Goal: Task Accomplishment & Management: Complete application form

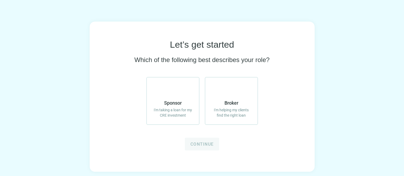
scroll to position [18, 0]
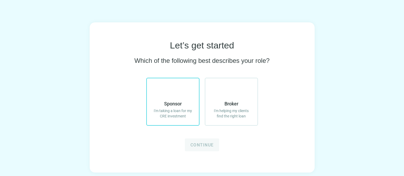
click at [188, 96] on label "Sponsor I'm taking a loan for my CRE investment" at bounding box center [172, 102] width 53 height 48
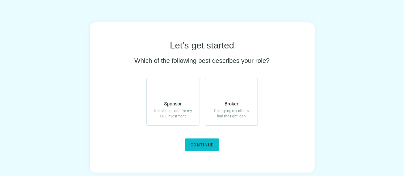
click at [194, 145] on span "Continue" at bounding box center [201, 144] width 23 height 5
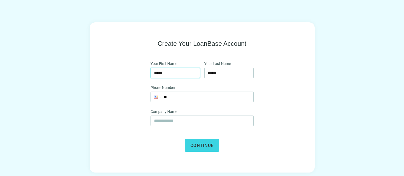
click at [179, 69] on input "*****" at bounding box center [175, 73] width 43 height 10
type input "*******"
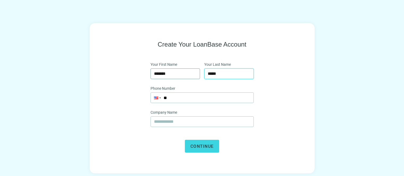
type input "*****"
type input "**********"
click at [170, 123] on input "text" at bounding box center [202, 121] width 96 height 10
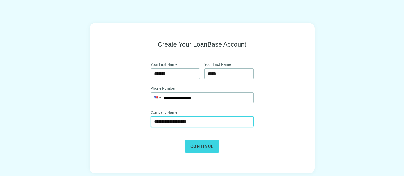
type input "**********"
click at [185, 139] on button "Continue" at bounding box center [202, 145] width 34 height 13
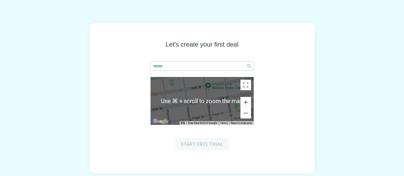
scroll to position [18, 0]
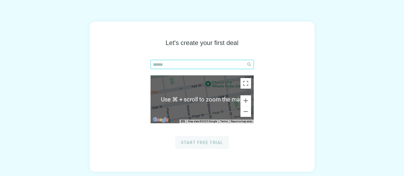
click at [186, 64] on input "search" at bounding box center [198, 64] width 91 height 9
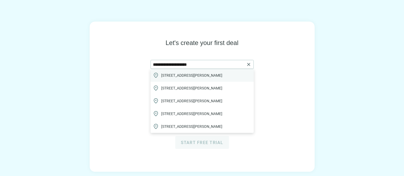
click at [190, 77] on span "1018 West Hildebrand Avenue, San Antonio, TX, USA" at bounding box center [191, 75] width 61 height 5
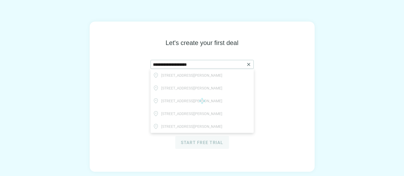
type input "**********"
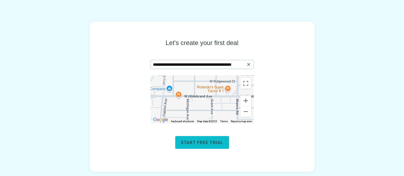
click at [219, 139] on button "Start free trial" at bounding box center [202, 142] width 54 height 13
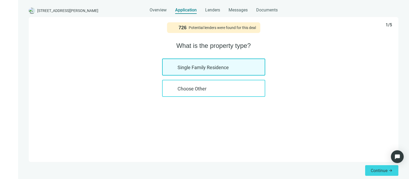
click at [179, 94] on div "Choose Other" at bounding box center [213, 88] width 103 height 17
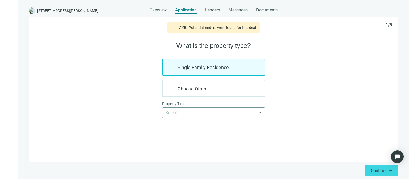
click at [183, 109] on input "search" at bounding box center [210, 113] width 91 height 10
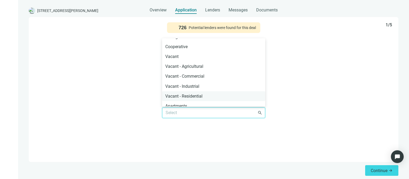
scroll to position [70, 0]
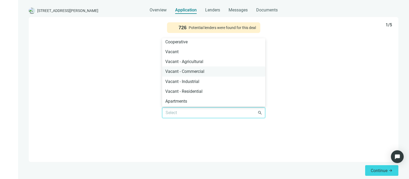
click at [204, 73] on div "Vacant - Commercial" at bounding box center [213, 71] width 97 height 7
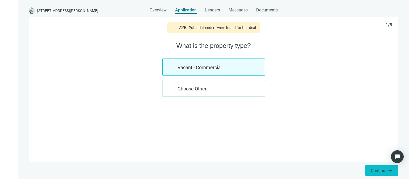
click at [379, 170] on span "Continue" at bounding box center [379, 170] width 17 height 5
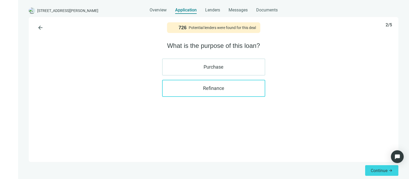
click at [222, 90] on label "Refinance" at bounding box center [213, 88] width 103 height 17
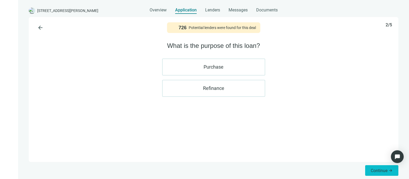
click at [385, 168] on span "Continue" at bounding box center [379, 170] width 17 height 5
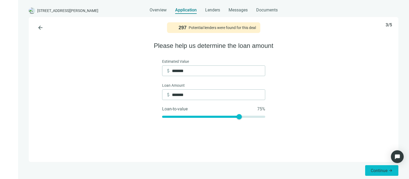
click at [384, 168] on span "Continue" at bounding box center [379, 170] width 17 height 5
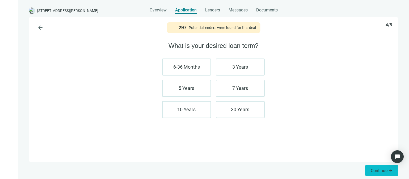
click at [376, 168] on button "Continue arrow_forward" at bounding box center [381, 170] width 33 height 11
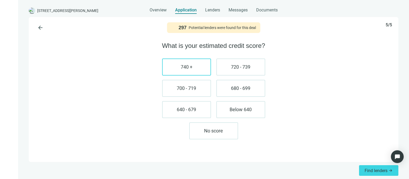
click at [199, 63] on label "740 +" at bounding box center [186, 66] width 49 height 17
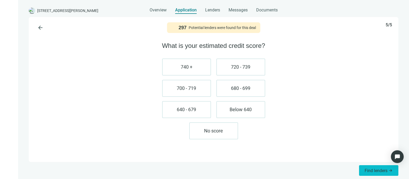
click at [379, 173] on button "Find lenders arrow_forward" at bounding box center [378, 170] width 39 height 11
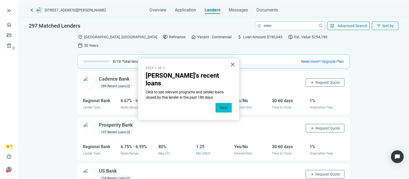
click at [224, 103] on button "Next" at bounding box center [223, 108] width 16 height 10
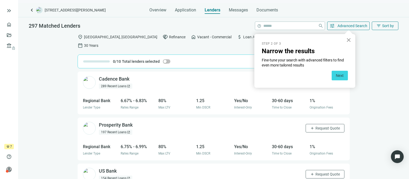
click at [349, 41] on button "×" at bounding box center [348, 40] width 5 height 9
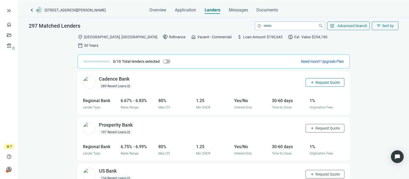
click at [330, 80] on span "Request Quote" at bounding box center [327, 82] width 24 height 4
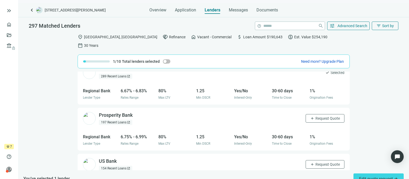
scroll to position [12, 0]
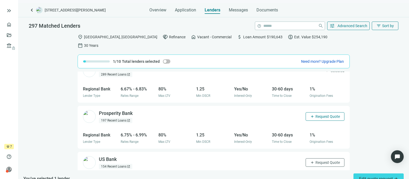
click at [319, 114] on span "Request Quote" at bounding box center [327, 116] width 24 height 4
click at [375, 175] on span "Edit quote request arrow_forward" at bounding box center [378, 178] width 39 height 5
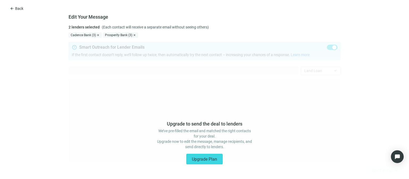
type textarea "**********"
click at [202, 157] on span "Upgrade Plan" at bounding box center [204, 158] width 25 height 5
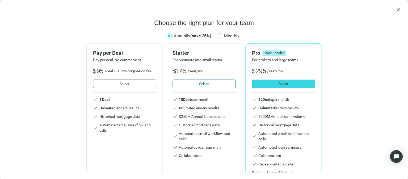
scroll to position [27, 0]
click at [402, 10] on div "close Choose the right plan for your team Annually (save 25%) Monthly Pay per D…" at bounding box center [204, 89] width 408 height 179
click at [400, 10] on span "close" at bounding box center [398, 9] width 6 height 6
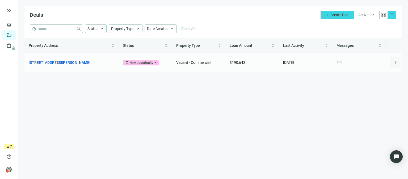
click at [395, 63] on span "more_vert" at bounding box center [394, 62] width 5 height 5
drag, startPoint x: 343, startPoint y: 79, endPoint x: 341, endPoint y: 65, distance: 14.4
click at [343, 78] on main "Deals add Create Deal Active keyboard_arrow_down grid_view menu help close Stat…" at bounding box center [213, 89] width 390 height 179
click at [341, 62] on span "mail" at bounding box center [338, 62] width 5 height 5
click at [340, 63] on span "mail" at bounding box center [338, 62] width 5 height 5
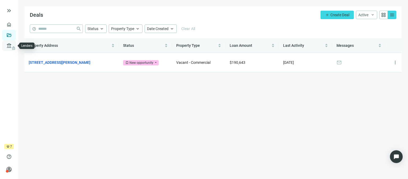
click at [11, 47] on span "lock" at bounding box center [9, 46] width 4 height 4
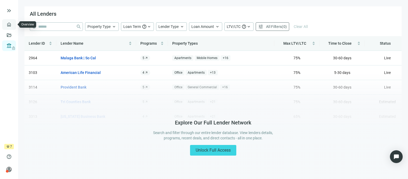
click at [13, 22] on link "Overview" at bounding box center [21, 24] width 16 height 4
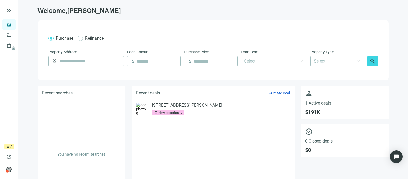
click at [189, 111] on div "1018 W Hildebrand Ave, San Antonio, TX 78201 bookmark New opportunity" at bounding box center [187, 109] width 70 height 13
click at [166, 105] on link "[STREET_ADDRESS][PERSON_NAME]" at bounding box center [187, 105] width 70 height 5
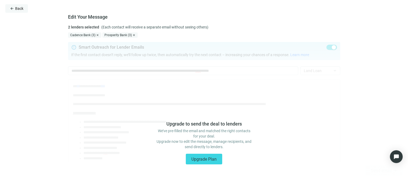
click at [16, 11] on button "arrow_back Back" at bounding box center [16, 8] width 23 height 9
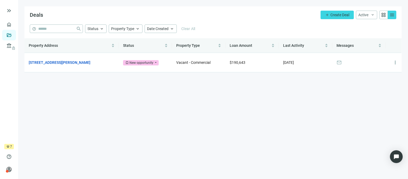
click at [338, 23] on div "Deals add Create Deal Active keyboard_arrow_down grid_view menu" at bounding box center [212, 15] width 377 height 18
click at [337, 17] on button "add Create Deal" at bounding box center [336, 15] width 33 height 9
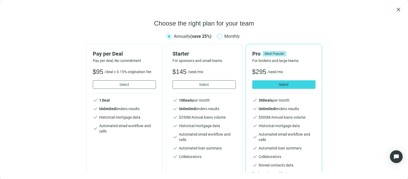
click at [222, 36] on span "Monthly" at bounding box center [232, 36] width 20 height 7
click at [238, 37] on span "Monthly" at bounding box center [232, 36] width 20 height 7
click at [179, 37] on span "Annually (save 25%)" at bounding box center [193, 36] width 38 height 5
click at [232, 37] on span "Monthly" at bounding box center [232, 36] width 20 height 7
drag, startPoint x: 149, startPoint y: 36, endPoint x: 153, endPoint y: 36, distance: 4.3
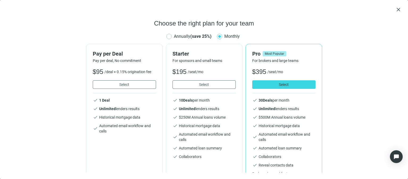
click at [152, 36] on div "Choose the right plan for your team Annually (save 25%) Monthly Pay per Deal Pa…" at bounding box center [203, 95] width 395 height 153
click at [177, 37] on span "Annually (save 25%)" at bounding box center [193, 36] width 38 height 5
click at [223, 36] on span "Monthly" at bounding box center [232, 36] width 20 height 7
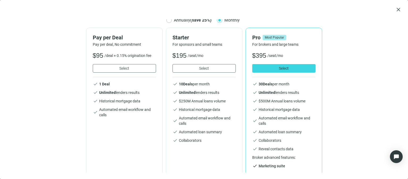
scroll to position [18, 0]
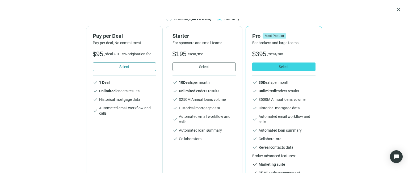
click at [130, 68] on button "Select" at bounding box center [124, 66] width 63 height 9
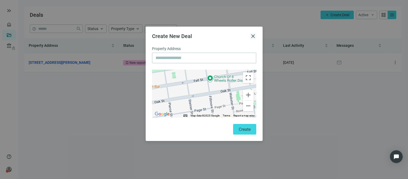
click at [254, 33] on span "close" at bounding box center [253, 36] width 6 height 6
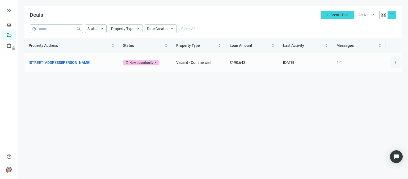
click at [398, 64] on button "more_vert" at bounding box center [395, 62] width 11 height 11
click at [396, 62] on span "more_vert" at bounding box center [394, 62] width 5 height 5
click at [60, 63] on link "[STREET_ADDRESS][PERSON_NAME]" at bounding box center [60, 63] width 62 height 6
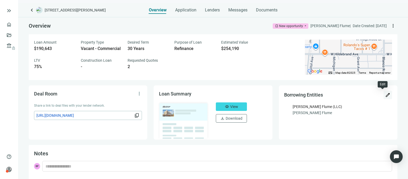
click at [385, 96] on span "edit" at bounding box center [387, 94] width 5 height 5
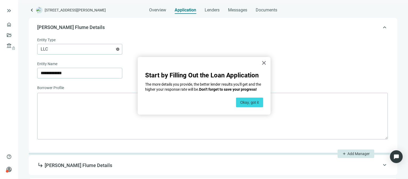
scroll to position [134, 0]
click at [111, 52] on span "LLC" at bounding box center [80, 48] width 78 height 10
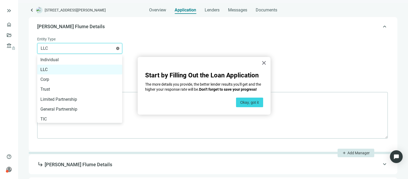
click at [74, 68] on div "LLC" at bounding box center [79, 69] width 79 height 7
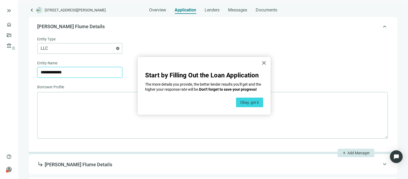
click at [94, 74] on input "**********" at bounding box center [80, 72] width 78 height 10
drag, startPoint x: 65, startPoint y: 73, endPoint x: 16, endPoint y: 67, distance: 49.3
click at [15, 68] on div "**********" at bounding box center [204, 89] width 408 height 179
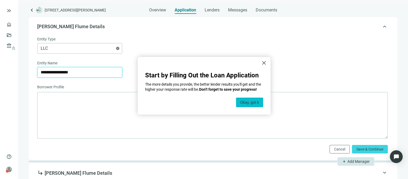
type input "**********"
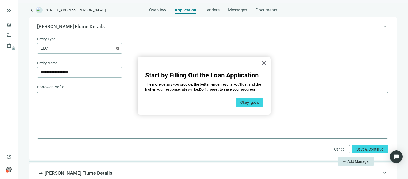
click at [256, 103] on button "Okay, got it" at bounding box center [249, 102] width 27 height 10
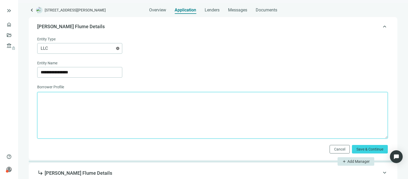
click at [229, 108] on textarea at bounding box center [212, 115] width 350 height 46
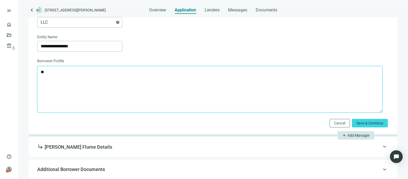
type textarea "*"
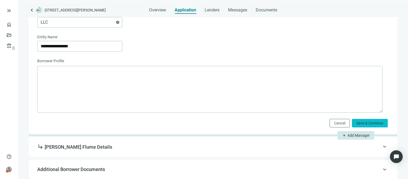
click at [365, 121] on span "Save & Continue" at bounding box center [369, 123] width 27 height 4
type input "**********"
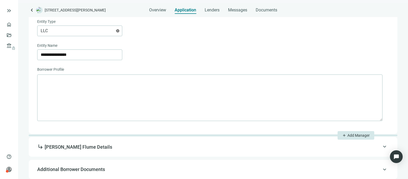
scroll to position [152, 0]
click at [103, 167] on span "Additional Borrower Documents" at bounding box center [71, 169] width 68 height 6
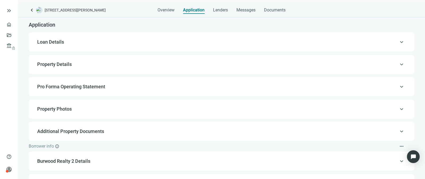
click at [63, 7] on div "keyboard_arrow_left 1018 W Hildebrand Ave, San Antonio, TX 78201 Overview Appli…" at bounding box center [222, 8] width 386 height 11
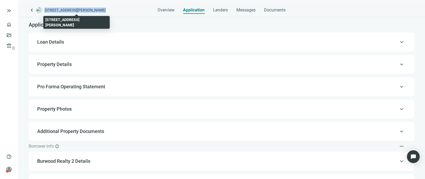
click at [63, 9] on span "[STREET_ADDRESS][PERSON_NAME]" at bounding box center [75, 9] width 61 height 5
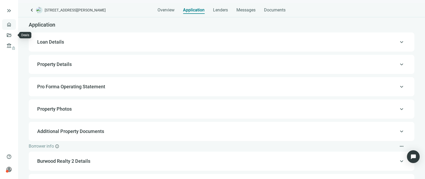
click at [13, 26] on link "Overview" at bounding box center [21, 24] width 16 height 4
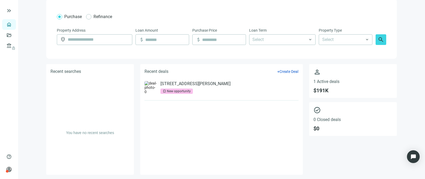
scroll to position [22, 0]
click at [222, 83] on link "[STREET_ADDRESS][PERSON_NAME]" at bounding box center [195, 83] width 70 height 5
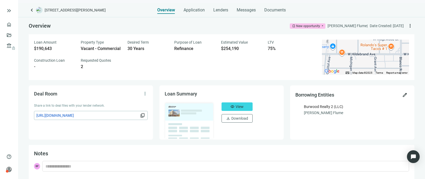
scroll to position [1, 0]
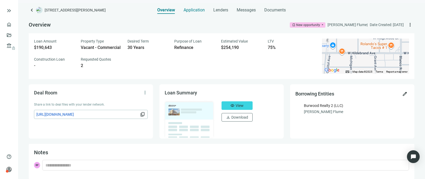
click at [198, 9] on span "Application" at bounding box center [194, 9] width 21 height 5
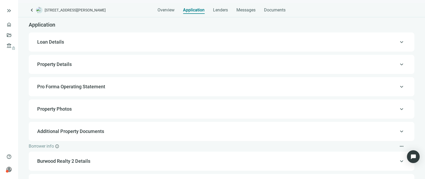
click at [96, 41] on span "Loan Details" at bounding box center [221, 42] width 368 height 6
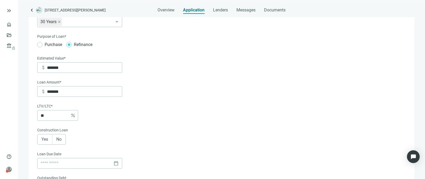
scroll to position [66, 0]
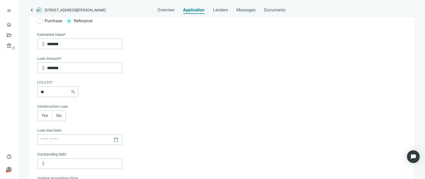
click at [61, 117] on span "No" at bounding box center [58, 115] width 5 height 5
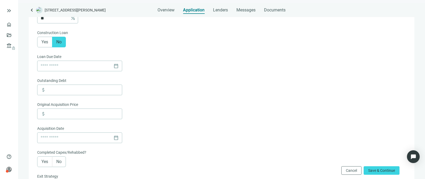
scroll to position [139, 0]
click at [102, 91] on input at bounding box center [84, 89] width 75 height 10
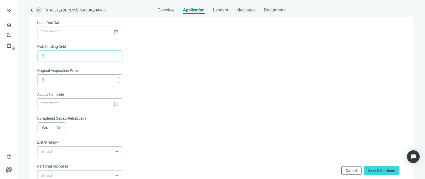
scroll to position [175, 0]
type input "*******"
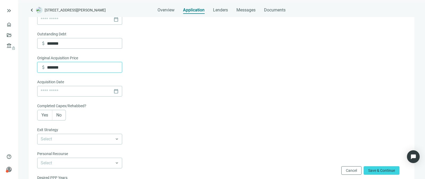
scroll to position [193, 0]
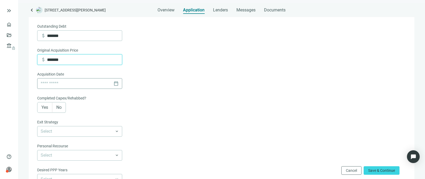
click at [116, 85] on div "calendar_today" at bounding box center [80, 83] width 78 height 10
type input "*******"
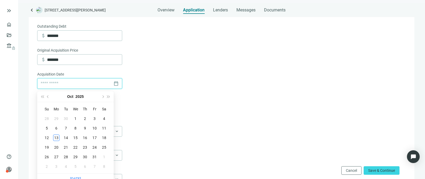
scroll to position [193, 0]
type input "**********"
click at [47, 96] on button "Previous month (PageUp)" at bounding box center [48, 96] width 6 height 11
click at [48, 97] on span "Previous month (PageUp)" at bounding box center [48, 96] width 3 height 3
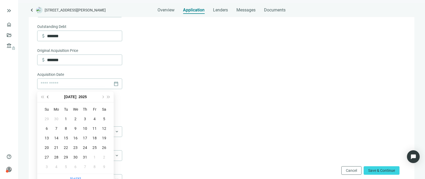
click at [48, 97] on span "Previous month (PageUp)" at bounding box center [48, 96] width 3 height 3
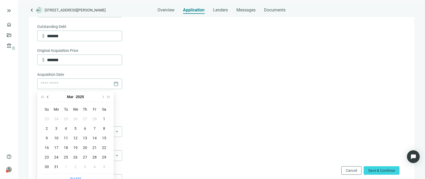
click at [48, 97] on span "Previous month (PageUp)" at bounding box center [48, 96] width 3 height 3
click at [182, 107] on form "Loan Term* 30 Years keyboard_arrow_down Purpose of Loan* Purchase Refinance Est…" at bounding box center [221, 52] width 368 height 389
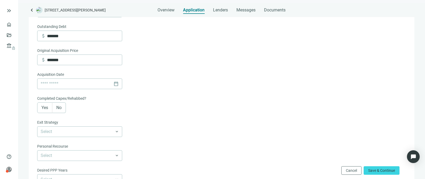
click at [96, 78] on div "Acquisition Date" at bounding box center [79, 74] width 85 height 7
drag, startPoint x: 95, startPoint y: 81, endPoint x: 105, endPoint y: 79, distance: 11.0
click at [97, 80] on input at bounding box center [76, 84] width 71 height 10
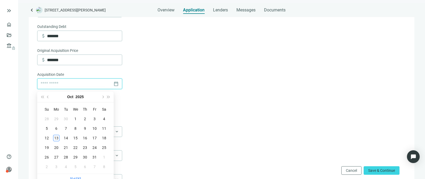
type input "**********"
click at [55, 138] on div "13" at bounding box center [56, 138] width 6 height 6
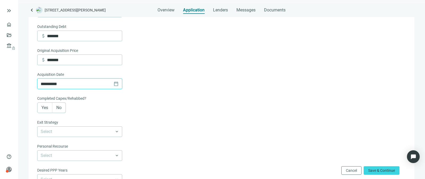
click at [45, 84] on input "**********" at bounding box center [76, 84] width 71 height 10
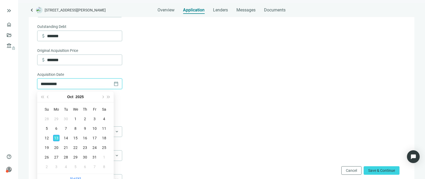
drag, startPoint x: 45, startPoint y: 84, endPoint x: 31, endPoint y: 84, distance: 13.6
click at [31, 84] on div "**********" at bounding box center [222, 46] width 386 height 414
type input "**********"
drag, startPoint x: 258, startPoint y: 135, endPoint x: 245, endPoint y: 137, distance: 13.5
click at [258, 135] on form "**********" at bounding box center [221, 52] width 368 height 389
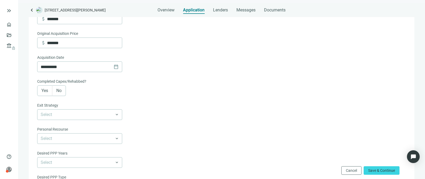
scroll to position [210, 0]
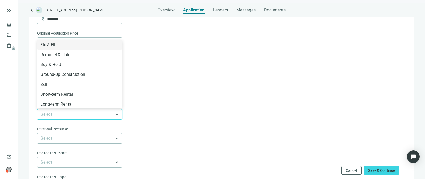
click at [85, 115] on input "search" at bounding box center [77, 114] width 73 height 10
click at [86, 104] on div "Long-term Rental" at bounding box center [79, 104] width 79 height 7
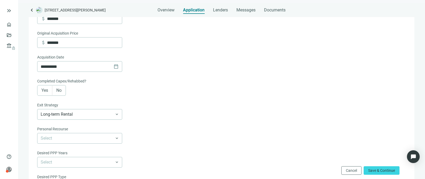
click at [48, 93] on span "Yes" at bounding box center [44, 90] width 7 height 5
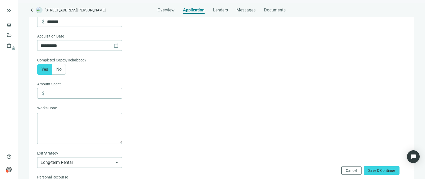
scroll to position [234, 0]
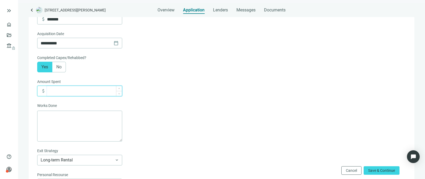
click at [88, 93] on input at bounding box center [84, 91] width 75 height 10
type input "******"
type textarea "*"
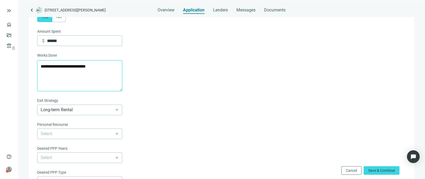
scroll to position [285, 0]
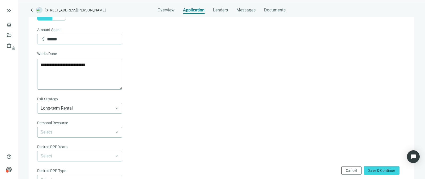
click at [86, 130] on input "search" at bounding box center [77, 132] width 73 height 10
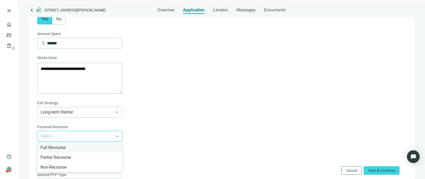
click at [71, 151] on div "Full Recourse" at bounding box center [79, 147] width 79 height 7
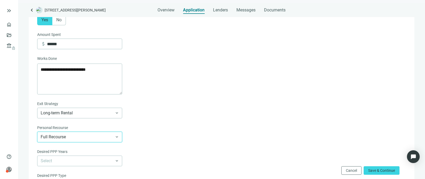
drag, startPoint x: 220, startPoint y: 137, endPoint x: 211, endPoint y: 139, distance: 9.7
click at [220, 137] on form "**********" at bounding box center [221, 0] width 368 height 458
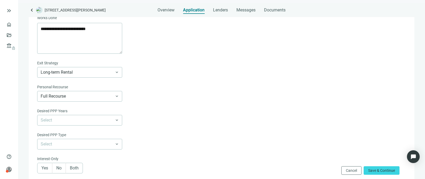
scroll to position [322, 0]
click at [84, 121] on input "search" at bounding box center [77, 120] width 73 height 10
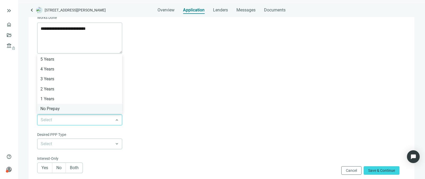
click at [75, 108] on div "No Prepay" at bounding box center [79, 108] width 79 height 7
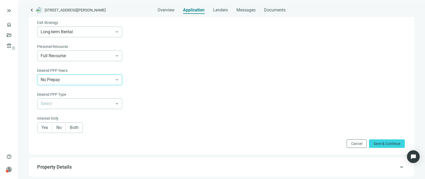
scroll to position [362, 0]
click at [60, 129] on span "No" at bounding box center [58, 126] width 5 height 5
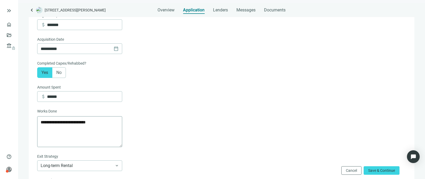
scroll to position [227, 0]
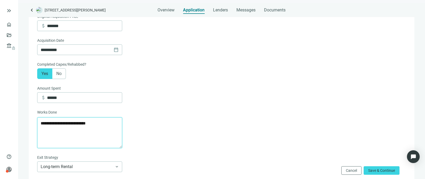
click at [99, 125] on textarea "**********" at bounding box center [79, 132] width 85 height 31
drag, startPoint x: 63, startPoint y: 125, endPoint x: 57, endPoint y: 125, distance: 6.1
click at [57, 125] on textarea "**********" at bounding box center [79, 132] width 85 height 31
click at [91, 123] on textarea "**********" at bounding box center [79, 132] width 85 height 31
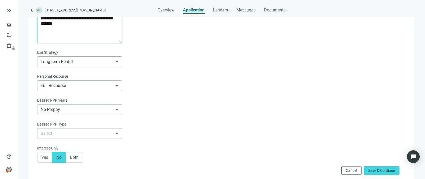
scroll to position [333, 0]
click at [104, 133] on input "search" at bounding box center [77, 133] width 73 height 10
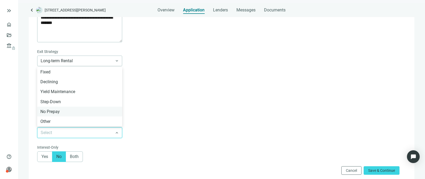
click at [77, 113] on div "No Prepay" at bounding box center [79, 111] width 79 height 7
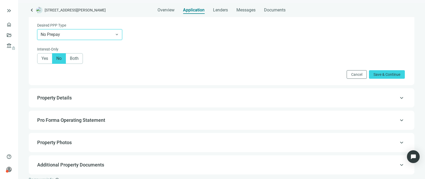
scroll to position [427, 0]
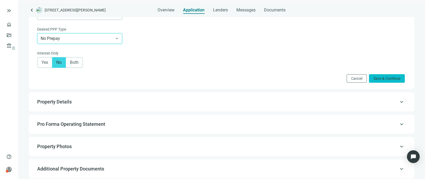
click at [384, 79] on span "Save & Continue" at bounding box center [387, 78] width 27 height 4
type textarea "**********"
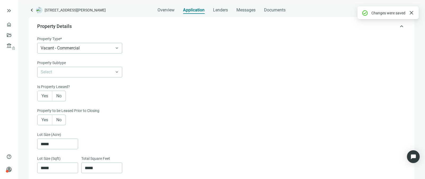
scroll to position [38, 0]
click at [85, 68] on input "search" at bounding box center [77, 72] width 73 height 10
click at [184, 100] on div "Yes No" at bounding box center [221, 96] width 368 height 11
click at [111, 73] on input "search" at bounding box center [77, 72] width 73 height 10
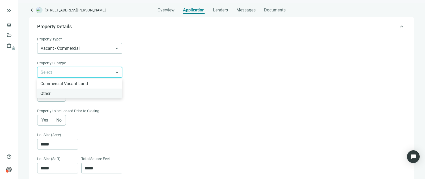
click at [47, 95] on div "Other" at bounding box center [79, 93] width 79 height 7
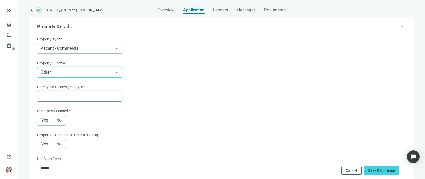
click at [102, 96] on input "text" at bounding box center [80, 96] width 78 height 10
type input "*"
type input "**********"
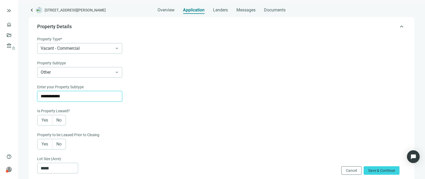
drag, startPoint x: 5, startPoint y: 94, endPoint x: -23, endPoint y: 93, distance: 27.4
click at [0, 93] on html "**********" at bounding box center [212, 89] width 425 height 179
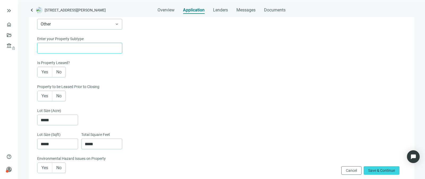
scroll to position [91, 0]
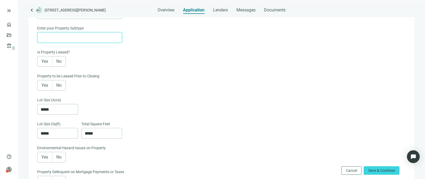
click at [63, 63] on label "No" at bounding box center [59, 61] width 14 height 11
click at [56, 85] on label "No" at bounding box center [59, 84] width 14 height 11
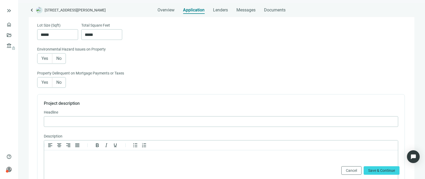
scroll to position [196, 0]
click at [63, 59] on label "No" at bounding box center [59, 57] width 14 height 11
click at [62, 80] on label "No" at bounding box center [59, 81] width 14 height 11
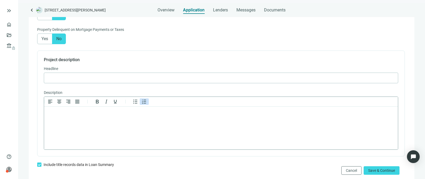
scroll to position [267, 0]
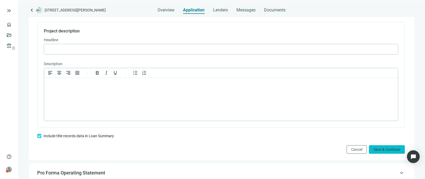
click at [378, 148] on span "Save & Continue" at bounding box center [387, 149] width 27 height 4
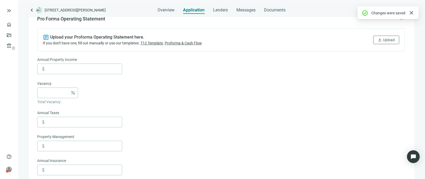
scroll to position [68, 0]
click at [222, 10] on span "Lenders" at bounding box center [220, 9] width 15 height 5
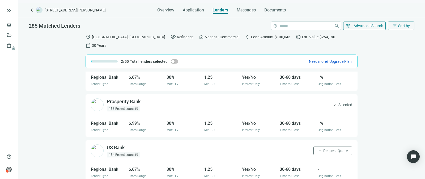
scroll to position [55, 0]
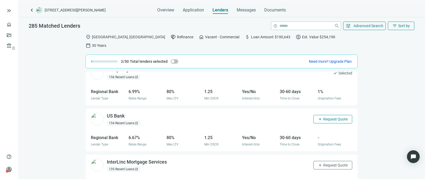
click at [336, 117] on span "Request Quote" at bounding box center [335, 119] width 24 height 4
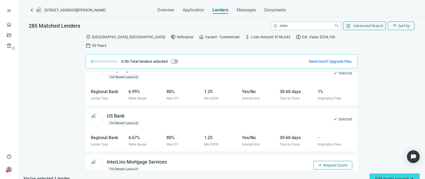
click at [339, 163] on span "Request Quote" at bounding box center [335, 165] width 24 height 4
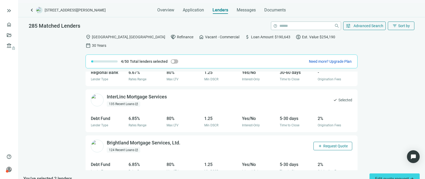
drag, startPoint x: 333, startPoint y: 143, endPoint x: 331, endPoint y: 141, distance: 3.6
click at [332, 141] on div "Brightland Mortgage Services, Ltd. open_in_new 124 Recent Loans open_in_new add…" at bounding box center [222, 146] width 272 height 22
click at [331, 144] on span "Request Quote" at bounding box center [335, 146] width 24 height 4
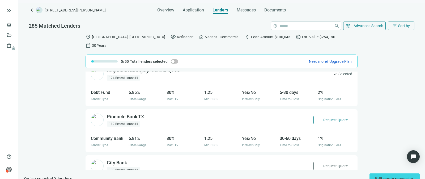
click at [336, 118] on span "Request Quote" at bounding box center [335, 120] width 24 height 4
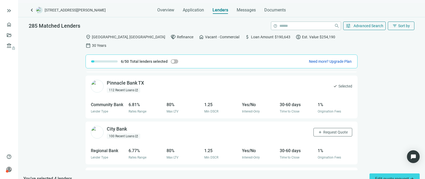
scroll to position [228, 0]
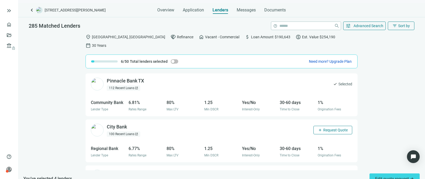
click at [334, 126] on button "add Request Quote" at bounding box center [332, 130] width 39 height 9
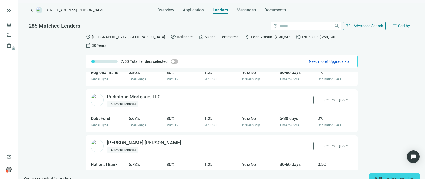
scroll to position [0, 0]
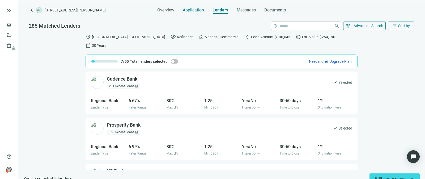
click at [198, 9] on span "Application" at bounding box center [193, 9] width 21 height 5
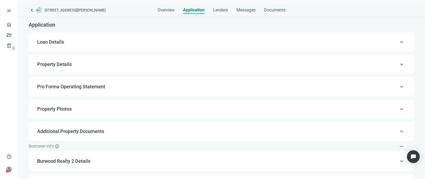
click at [60, 109] on span "Property Photos" at bounding box center [54, 109] width 35 height 6
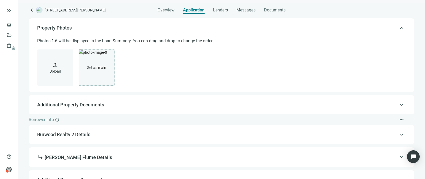
scroll to position [82, 0]
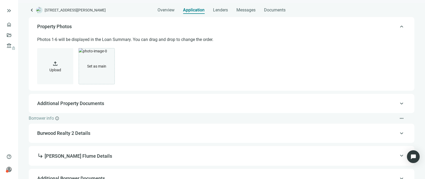
click at [60, 64] on button "upload Upload" at bounding box center [55, 66] width 36 height 36
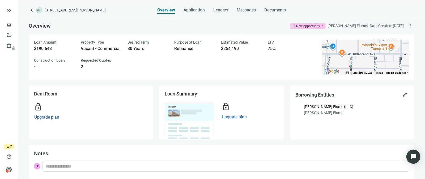
click at [413, 152] on div "Open Intercom Messenger" at bounding box center [413, 157] width 14 height 14
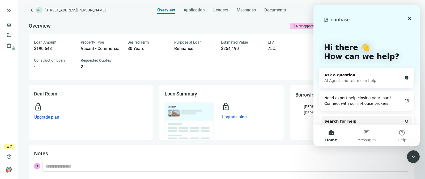
scroll to position [4, 0]
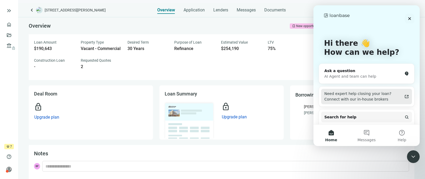
click at [374, 97] on div "Need expert help closing your loan? Connect with our in-house brokers" at bounding box center [363, 96] width 78 height 11
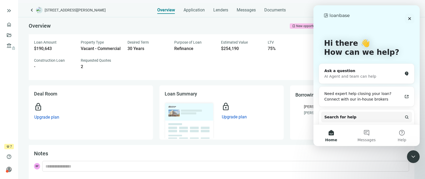
click at [271, 16] on div "keyboard_arrow_left [STREET_ADDRESS][PERSON_NAME] Overview Application Lenders …" at bounding box center [221, 91] width 407 height 176
click at [10, 169] on span "person" at bounding box center [8, 169] width 5 height 5
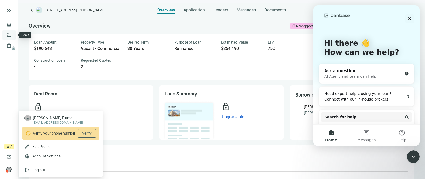
click at [13, 33] on link "Deals" at bounding box center [18, 35] width 10 height 4
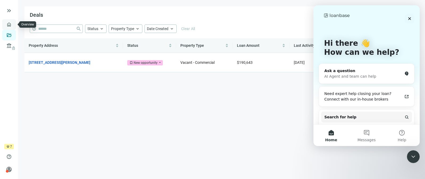
click at [13, 23] on link "Overview" at bounding box center [21, 24] width 16 height 4
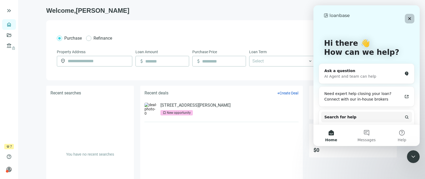
click at [410, 18] on icon "Close" at bounding box center [409, 18] width 3 height 3
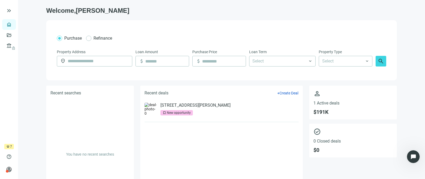
scroll to position [24, 0]
